Goal: Transaction & Acquisition: Download file/media

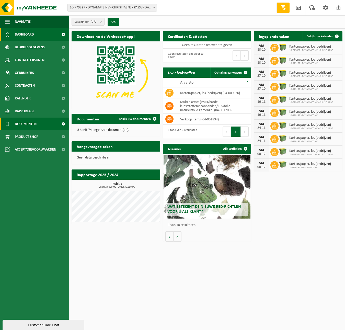
click at [29, 125] on span "Documenten" at bounding box center [26, 124] width 22 height 13
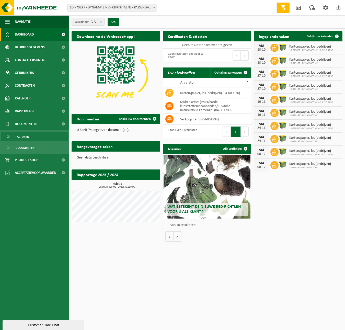
click at [26, 137] on span "Facturen" at bounding box center [23, 137] width 14 height 10
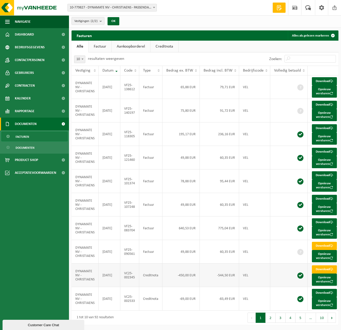
scroll to position [38, 0]
click at [323, 242] on link "Download" at bounding box center [324, 246] width 25 height 8
drag, startPoint x: 205, startPoint y: 10, endPoint x: 226, endPoint y: 4, distance: 22.3
click at [205, 10] on div "Vestiging: 10-779827 - DYNAMATE NV - [GEOGRAPHIC_DATA] - PASSENDALE 10-979192 -…" at bounding box center [170, 8] width 341 height 16
click at [326, 266] on link "Download" at bounding box center [324, 270] width 25 height 8
